Goal: Check status: Verify the current state of an ongoing process or item

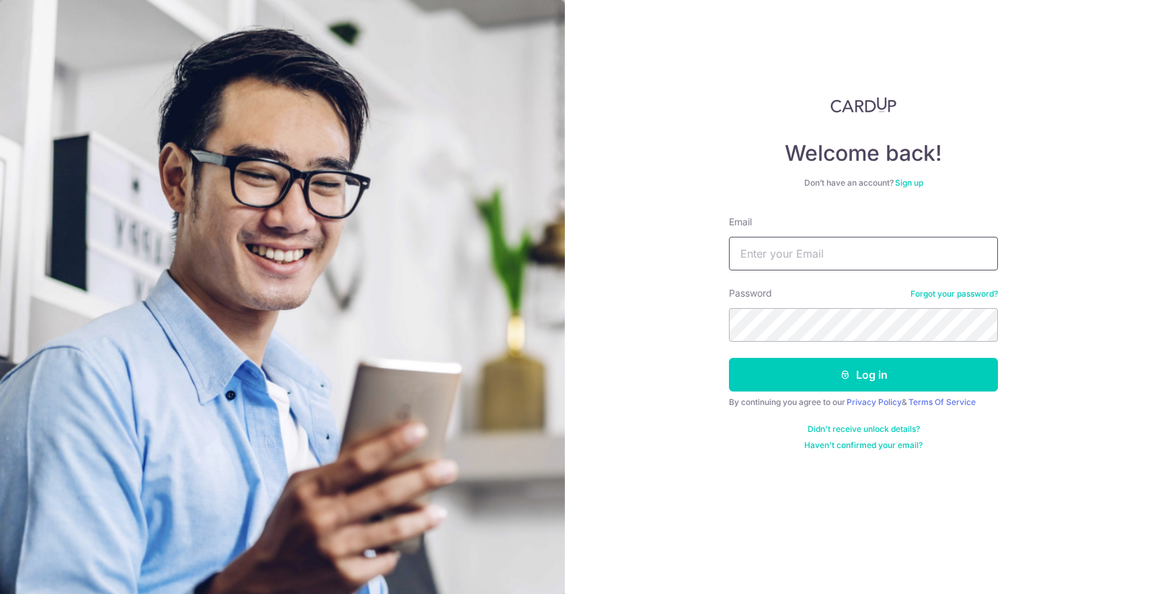
click at [781, 259] on input "Email" at bounding box center [863, 254] width 269 height 34
paste input "[EMAIL_ADDRESS][DOMAIN_NAME]"
type input "[EMAIL_ADDRESS][DOMAIN_NAME]"
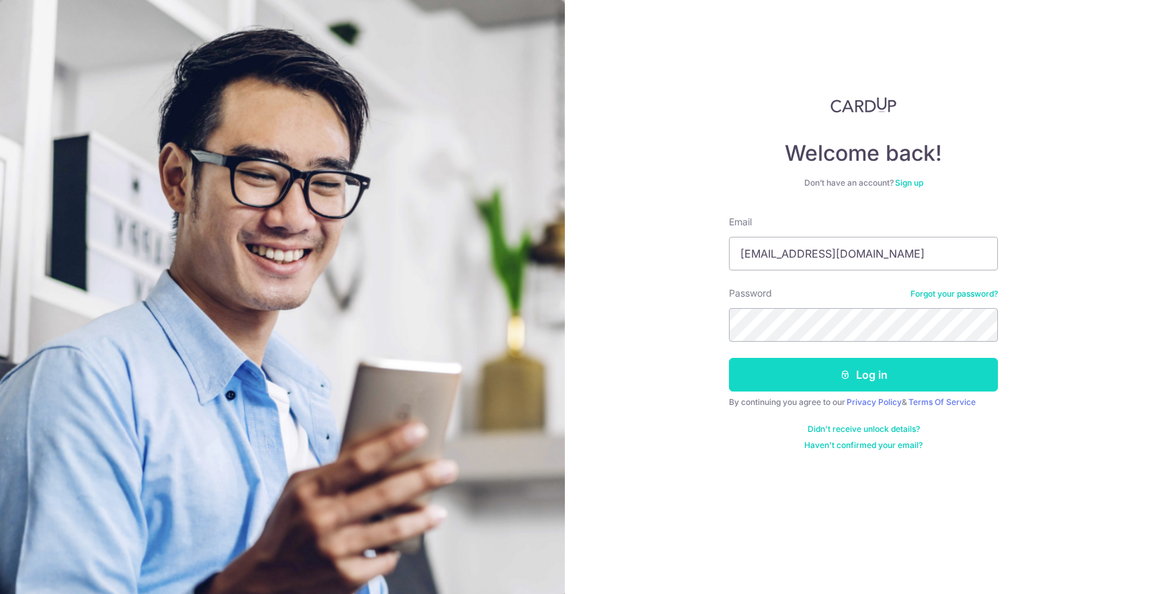
click at [881, 371] on button "Log in" at bounding box center [863, 375] width 269 height 34
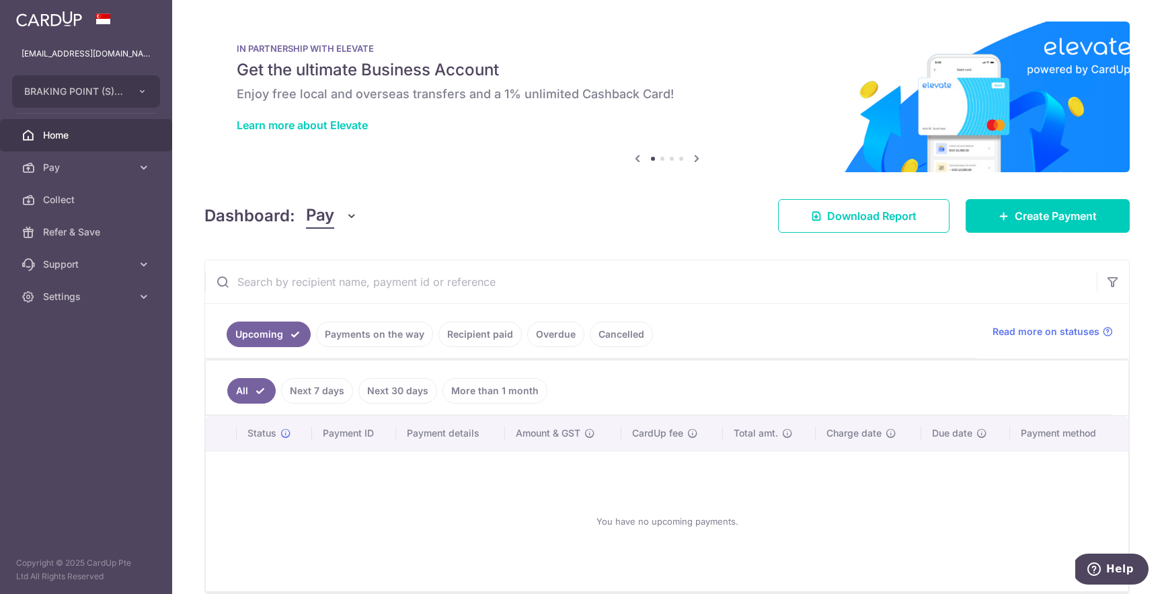
click at [384, 338] on link "Payments on the way" at bounding box center [374, 334] width 117 height 26
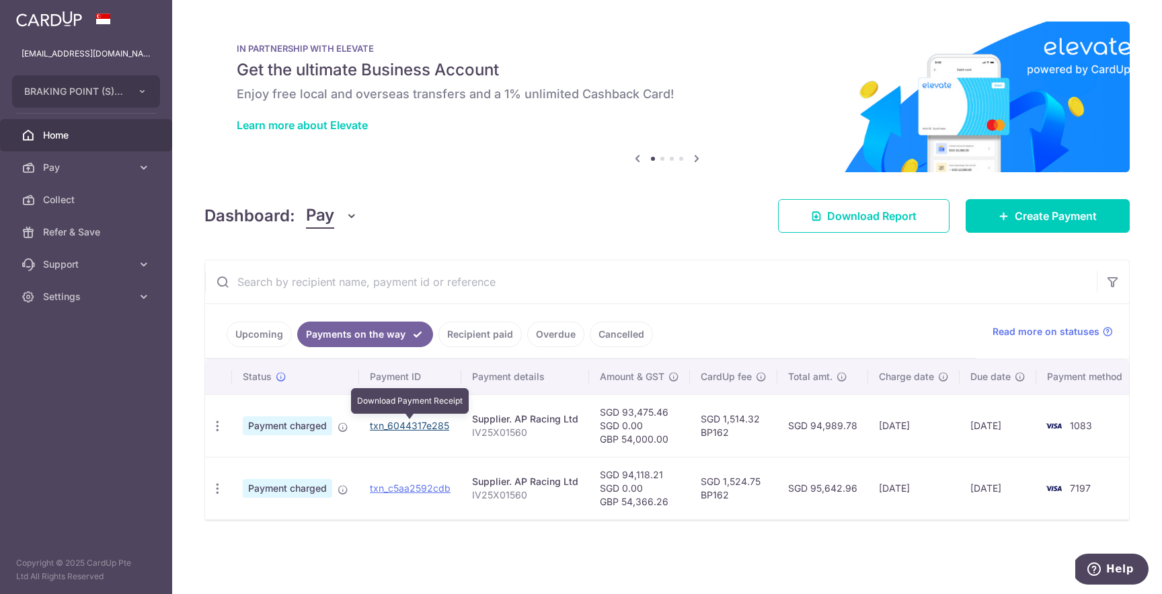
click at [382, 428] on link "txn_6044317e285" at bounding box center [409, 424] width 79 height 11
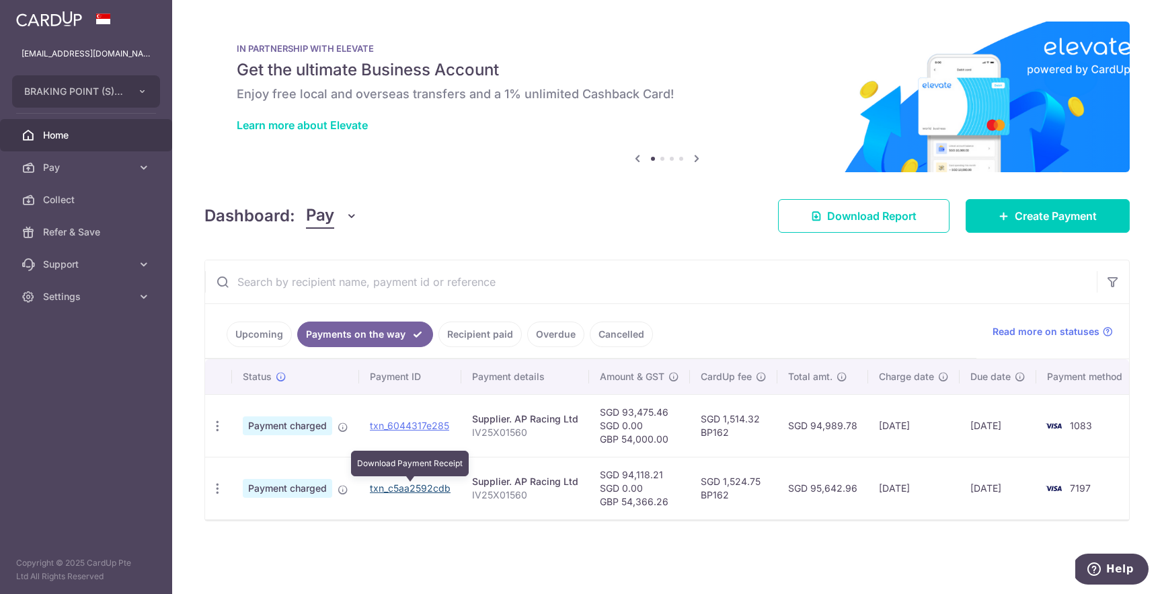
click at [382, 483] on link "txn_c5aa2592cdb" at bounding box center [410, 487] width 81 height 11
